Goal: Use online tool/utility: Utilize a website feature to perform a specific function

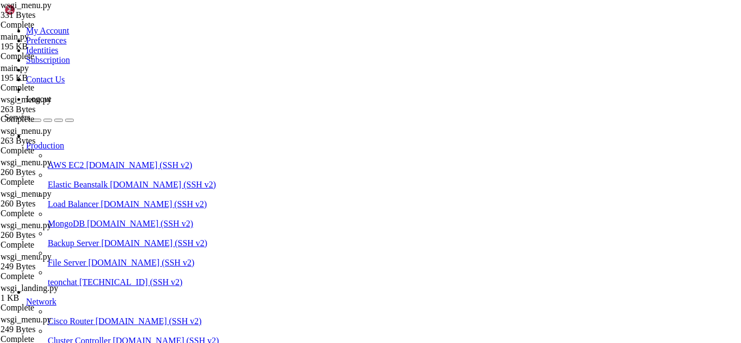
scroll to position [10, 2]
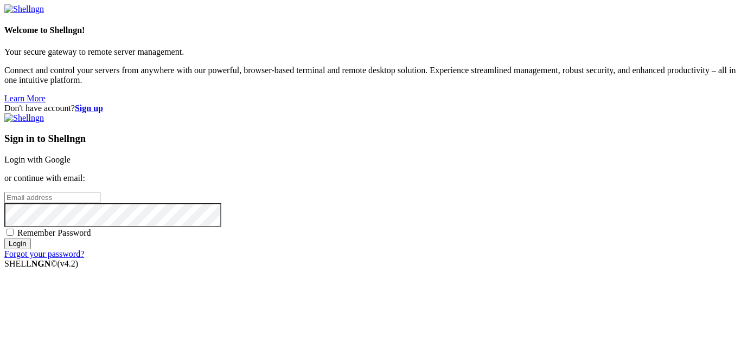
click at [71, 155] on link "Login with Google" at bounding box center [37, 159] width 66 height 9
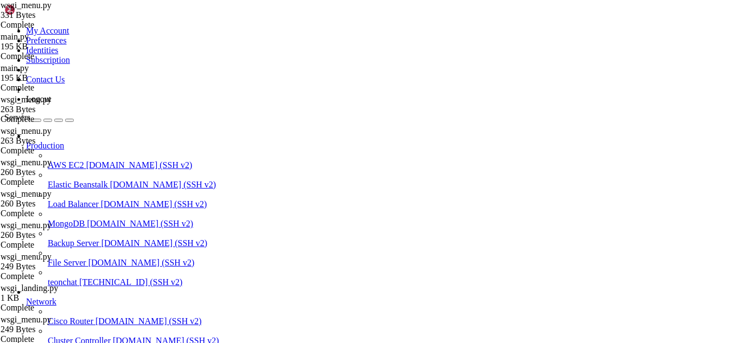
scroll to position [782336, 0]
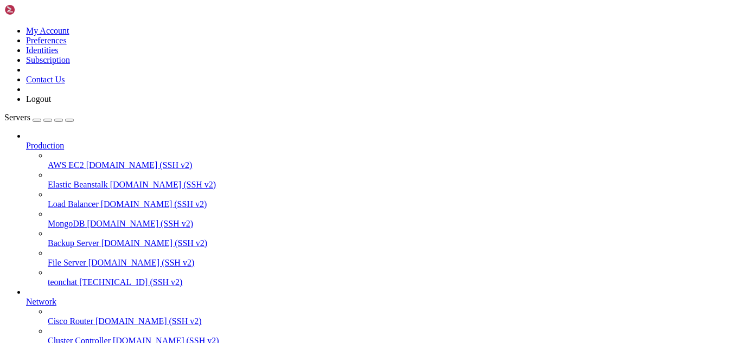
scroll to position [782693, 0]
drag, startPoint x: 10, startPoint y: 643, endPoint x: 126, endPoint y: 870, distance: 255.2
copy div "CONTAINER ID IMAGE COMMAND CREATED STATUS PORTS NAMES 4263035c290f traefik:v2.1…"
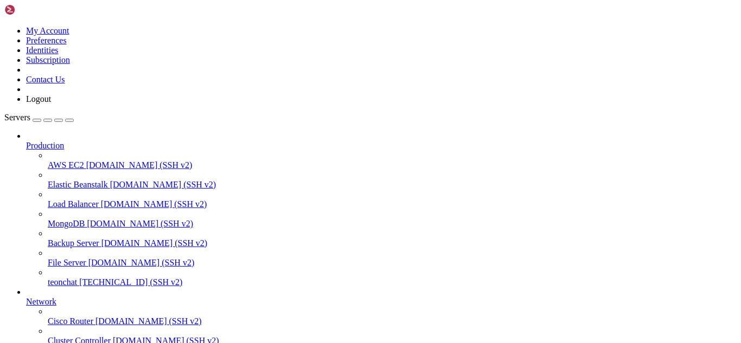
drag, startPoint x: 23, startPoint y: 698, endPoint x: 232, endPoint y: 735, distance: 212.2
drag, startPoint x: 125, startPoint y: 871, endPoint x: 99, endPoint y: 873, distance: 26.1
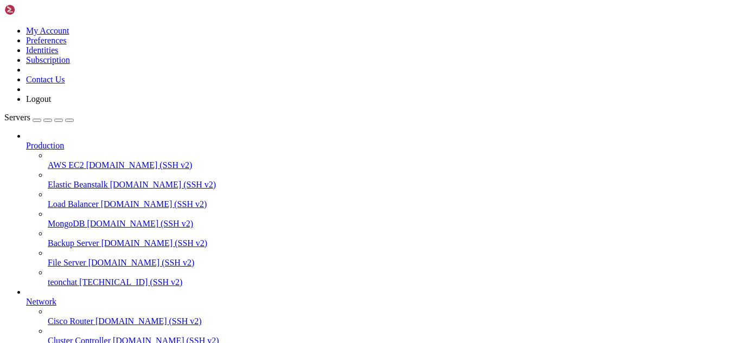
scroll to position [782761, 0]
drag, startPoint x: 135, startPoint y: 872, endPoint x: 120, endPoint y: 860, distance: 18.1
drag, startPoint x: 9, startPoint y: 643, endPoint x: 306, endPoint y: 653, distance: 297.4
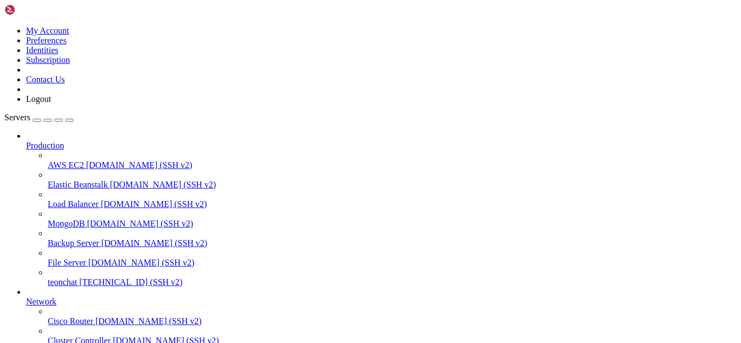
copy div "1fdb6a4e636d traefik:v2.11 "/entrypoint.sh --ap…" 7 seconds ago Restarting (1) …"
drag, startPoint x: 88, startPoint y: 852, endPoint x: 9, endPoint y: 663, distance: 204.5
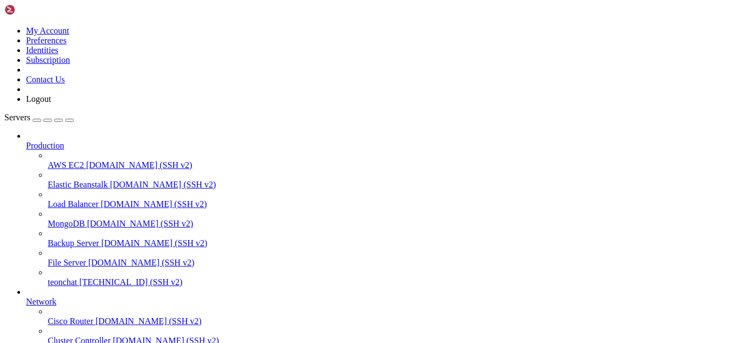
copy div "version: '3.8' services: # ------------------------- # FLASK APPS # -----------…"
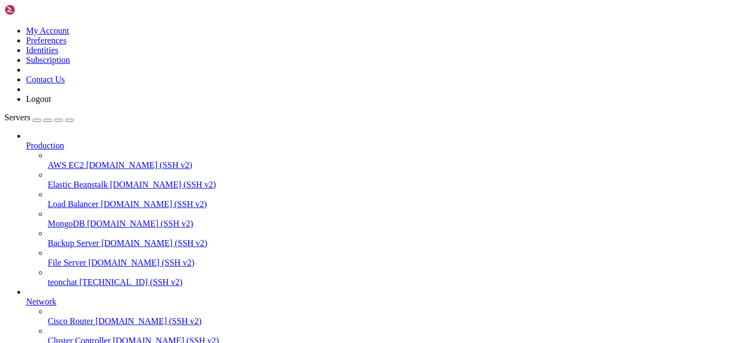
type input "/root/meuapp"
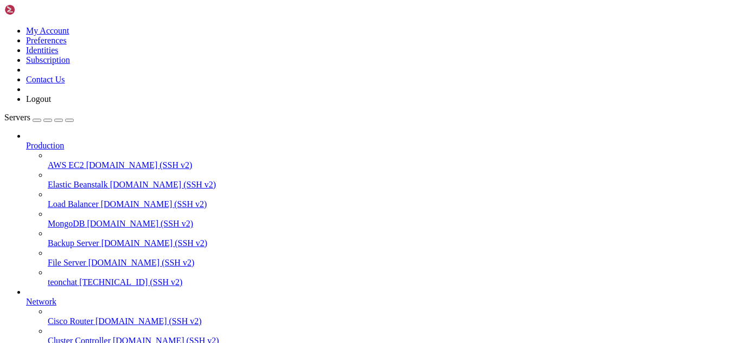
drag, startPoint x: 268, startPoint y: 73, endPoint x: 155, endPoint y: 47, distance: 116.3
type textarea "touch traefik/acme.json"
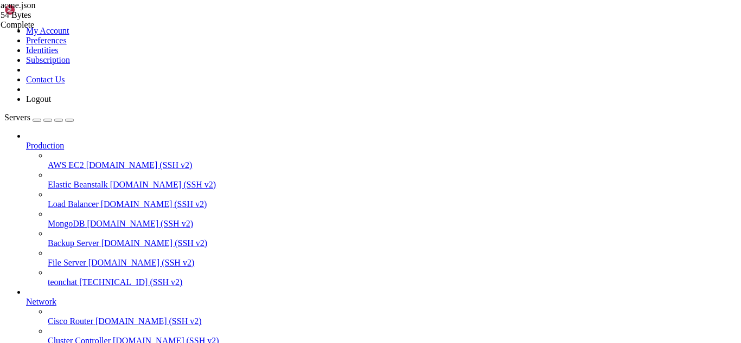
drag, startPoint x: 163, startPoint y: 54, endPoint x: 266, endPoint y: 250, distance: 220.5
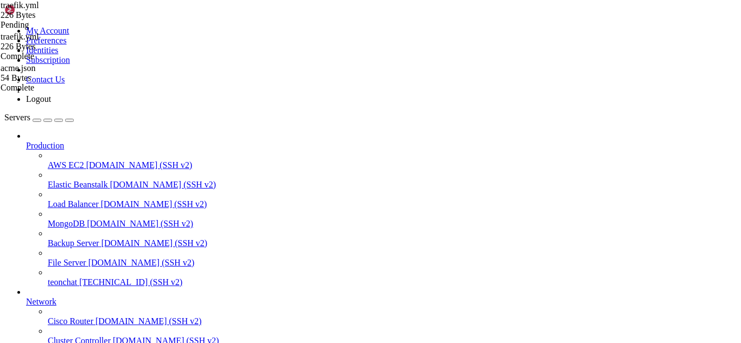
type textarea "exposedByDefault: false"
drag, startPoint x: 10, startPoint y: 721, endPoint x: 210, endPoint y: 741, distance: 201.7
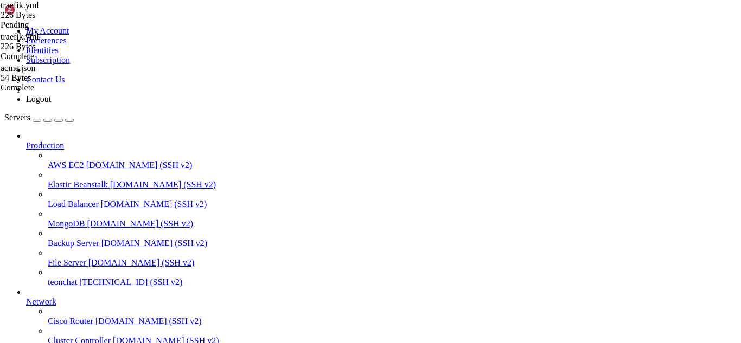
copy div "CONTAINER ID IMAGE COMMAND CREATED STATUS PORTS NAMES 1fdb6a4e636d traefik:v2.1…"
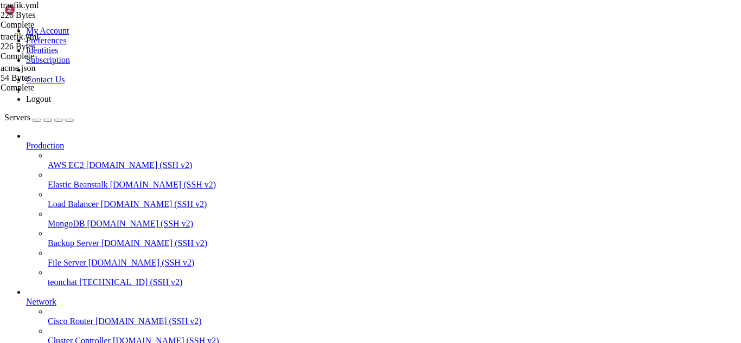
scroll to position [789809, 0]
drag, startPoint x: 131, startPoint y: 886, endPoint x: 204, endPoint y: 892, distance: 74.1
drag, startPoint x: 11, startPoint y: 666, endPoint x: 307, endPoint y: 883, distance: 367.1
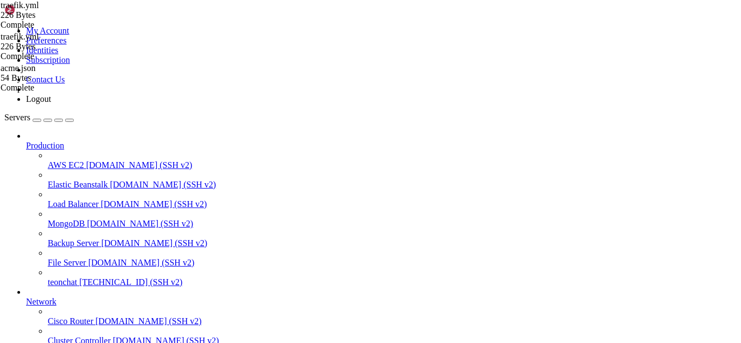
copy div "oot@teonchat:~/meuapp# docker logs traefik 2025/09/11 23:27:12 command traefik …"
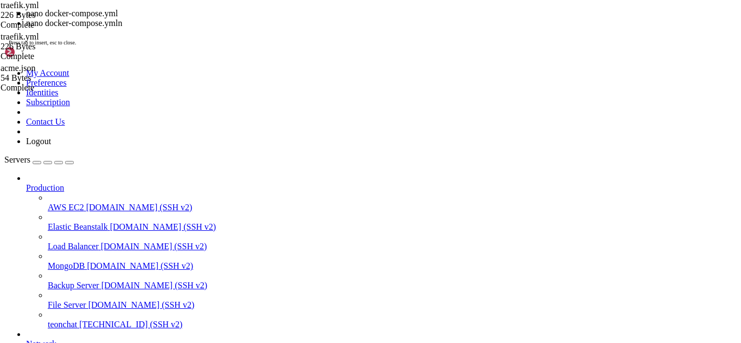
scroll to position [790302, 0]
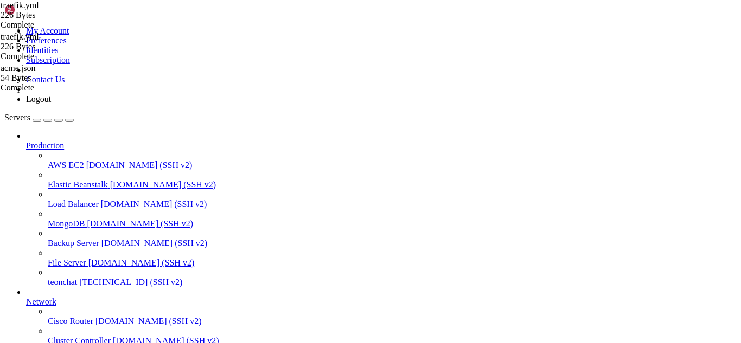
drag, startPoint x: 92, startPoint y: 660, endPoint x: 48, endPoint y: 748, distance: 98.7
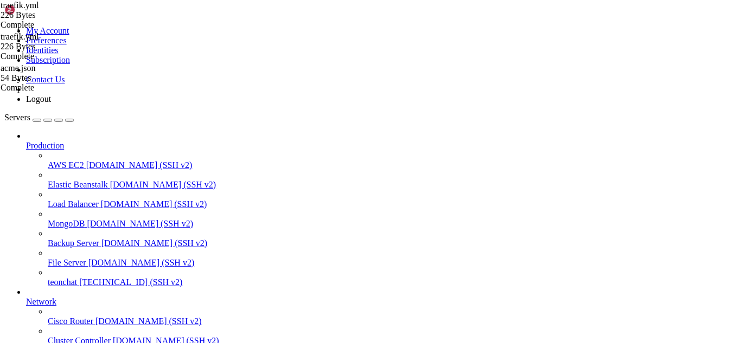
drag, startPoint x: 8, startPoint y: 663, endPoint x: 406, endPoint y: 884, distance: 455.3
copy div "CONTAINER ID IMAGE COMMAND CREATED STATUS PORTS r is ignored" providerName=dock…"
drag, startPoint x: 120, startPoint y: 651, endPoint x: 68, endPoint y: 775, distance: 134.7
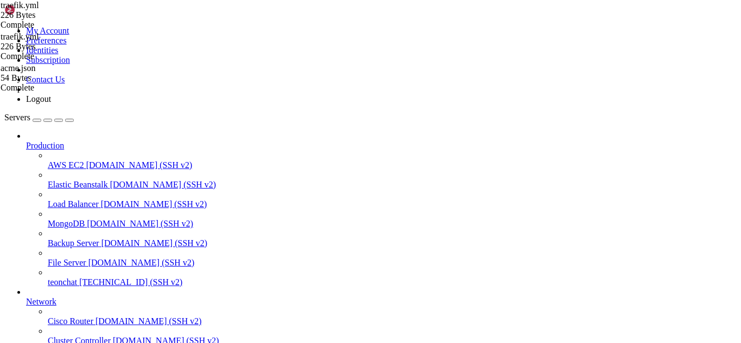
drag, startPoint x: 246, startPoint y: 944, endPoint x: 103, endPoint y: 890, distance: 152.4
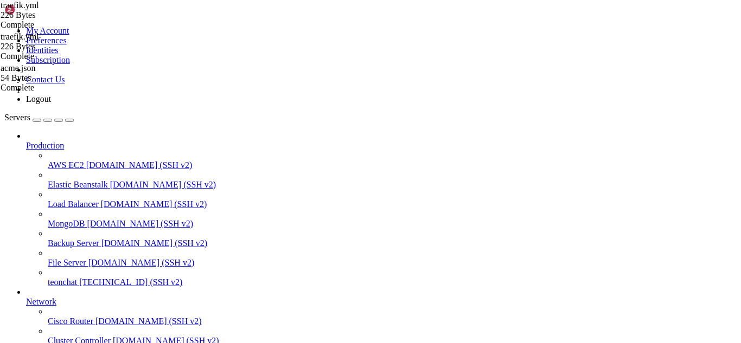
drag, startPoint x: 30, startPoint y: 672, endPoint x: 17, endPoint y: 704, distance: 35.1
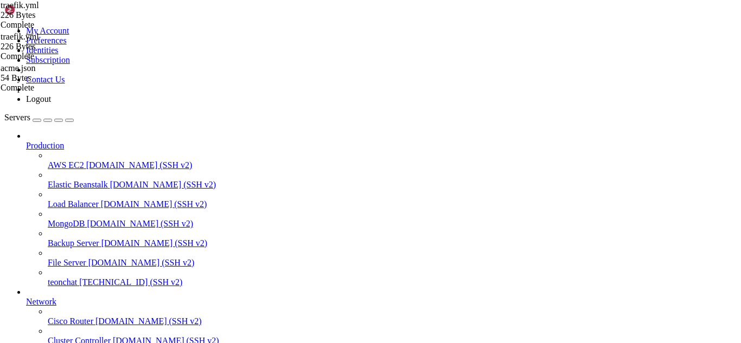
drag, startPoint x: 9, startPoint y: 680, endPoint x: 411, endPoint y: 885, distance: 450.7
copy div "CONTAINER ID IMAGE COMMAND CREATED STATUS PORTS evo_api 1f231a9d0a06 python:3.1…"
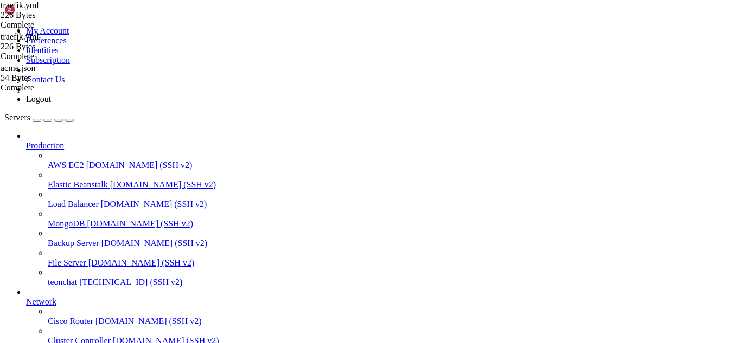
scroll to position [794350, 0]
drag, startPoint x: 135, startPoint y: 898, endPoint x: 119, endPoint y: 900, distance: 15.8
drag, startPoint x: 136, startPoint y: 892, endPoint x: 344, endPoint y: 885, distance: 209.0
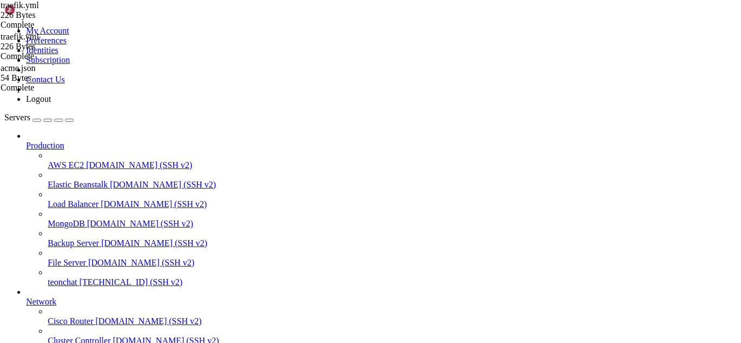
drag, startPoint x: 121, startPoint y: 886, endPoint x: 96, endPoint y: 891, distance: 25.4
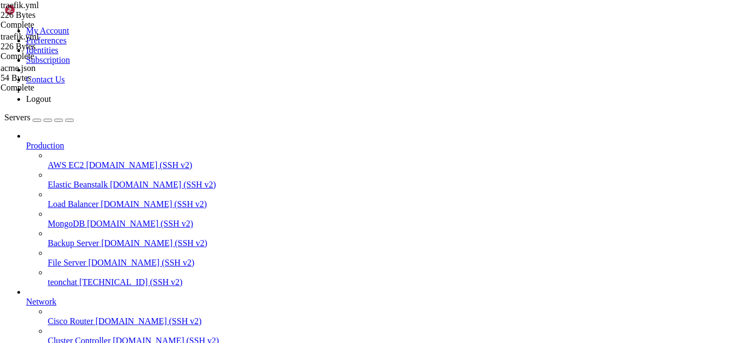
drag, startPoint x: 10, startPoint y: 641, endPoint x: 137, endPoint y: 655, distance: 127.1
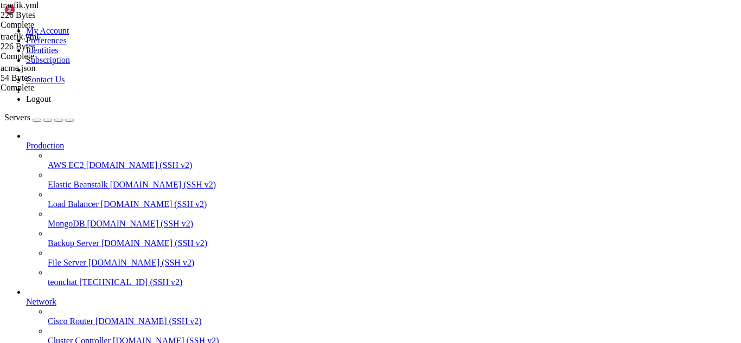
drag, startPoint x: 136, startPoint y: 883, endPoint x: 10, endPoint y: 688, distance: 231.9
copy div "root@teonchat:~/meuapp# docker logs traefik time="2025-09-12T00:09:16Z" level=i…"
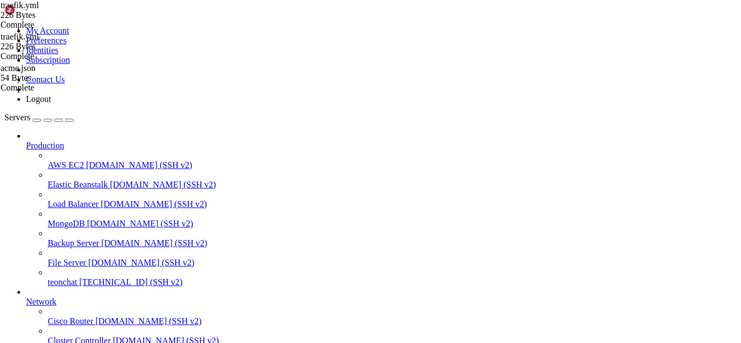
drag, startPoint x: 4, startPoint y: 624, endPoint x: 215, endPoint y: 716, distance: 229.6
drag, startPoint x: 114, startPoint y: 887, endPoint x: 254, endPoint y: 898, distance: 140.4
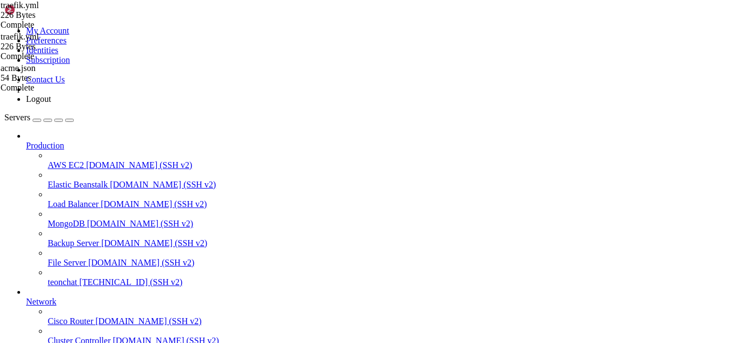
scroll to position [795398, 0]
drag, startPoint x: 121, startPoint y: 891, endPoint x: 351, endPoint y: 881, distance: 230.2
drag, startPoint x: 128, startPoint y: 892, endPoint x: 336, endPoint y: 882, distance: 208.0
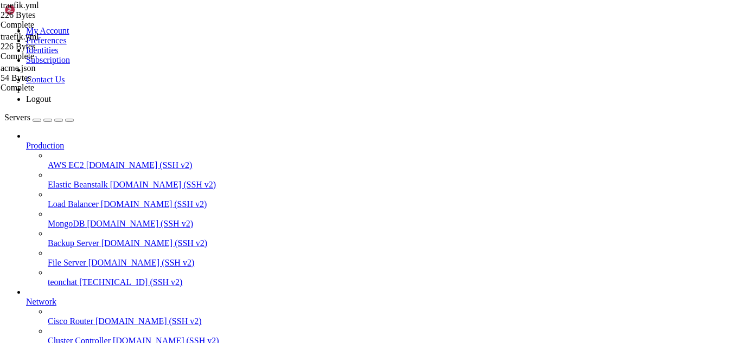
drag, startPoint x: 9, startPoint y: 632, endPoint x: 580, endPoint y: 888, distance: 626.4
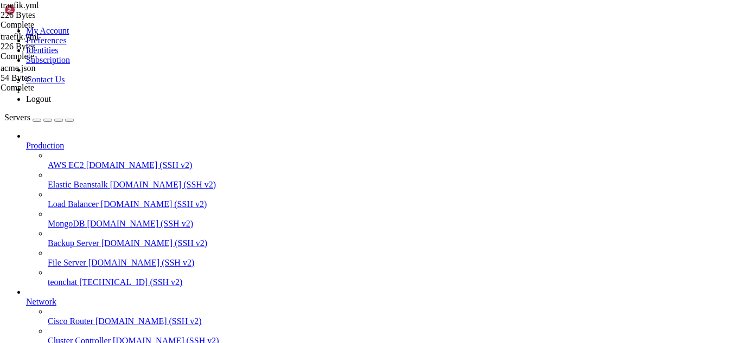
copy div "LOREMIPSU DO SITAM CONSECT ADIPISC ELITSE DOEIU t1i_utlabo 0et010d8232m a6eni/a…"
drag, startPoint x: 174, startPoint y: 895, endPoint x: 380, endPoint y: 898, distance: 205.6
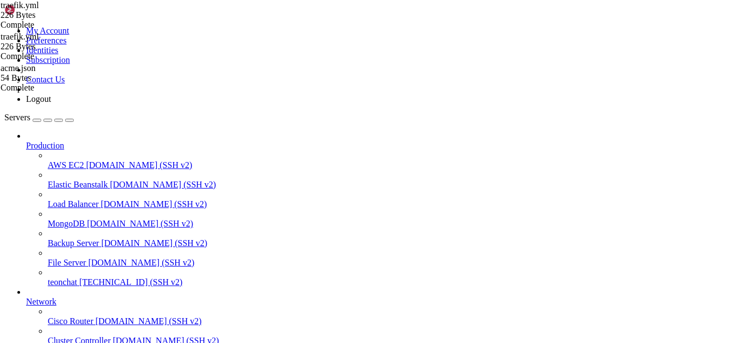
drag, startPoint x: 119, startPoint y: 888, endPoint x: 214, endPoint y: 896, distance: 94.7
drag, startPoint x: 163, startPoint y: 884, endPoint x: 5, endPoint y: 619, distance: 307.4
